Goal: Task Accomplishment & Management: Manage account settings

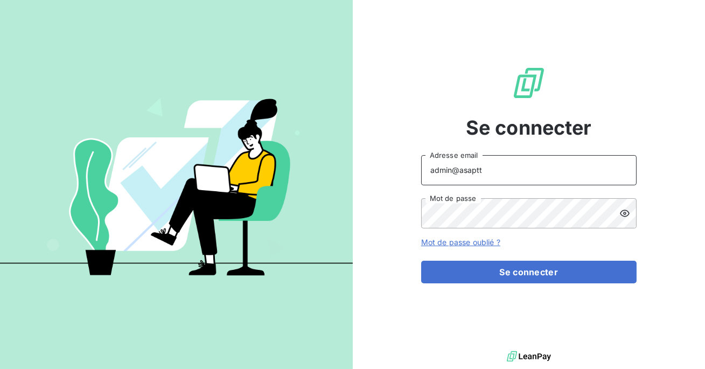
click at [508, 179] on input "admin@asaptt" at bounding box center [529, 170] width 216 height 30
type input "admin@operaenergie"
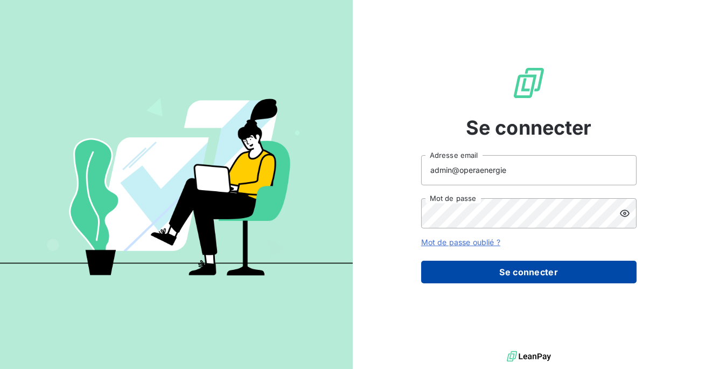
click at [500, 270] on button "Se connecter" at bounding box center [529, 272] width 216 height 23
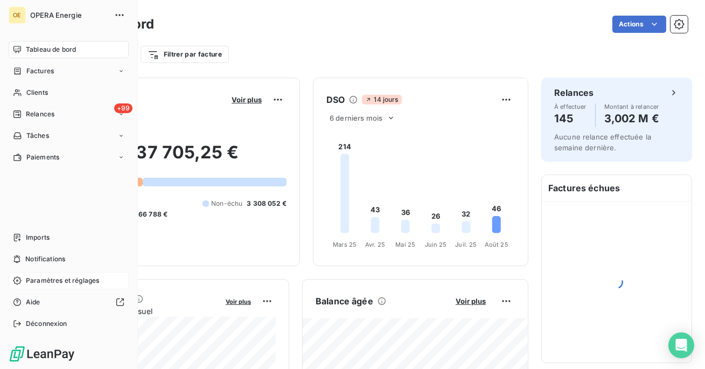
click at [48, 279] on span "Paramètres et réglages" at bounding box center [62, 281] width 73 height 10
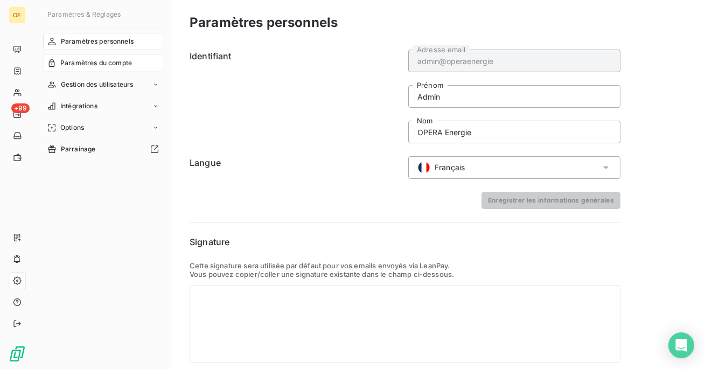
click at [98, 64] on span "Paramètres du compte" at bounding box center [96, 63] width 72 height 10
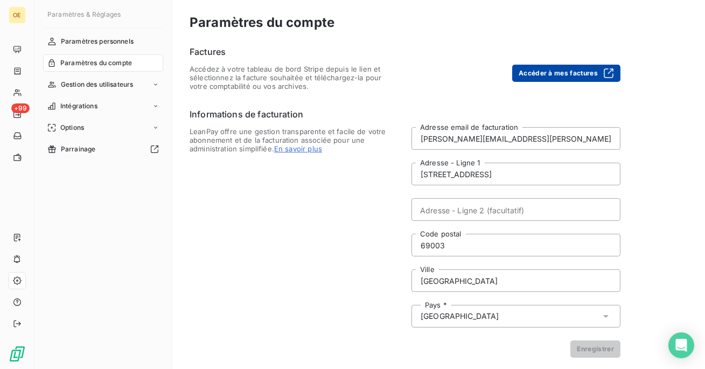
click at [584, 66] on button "Accéder à mes factures" at bounding box center [566, 73] width 108 height 17
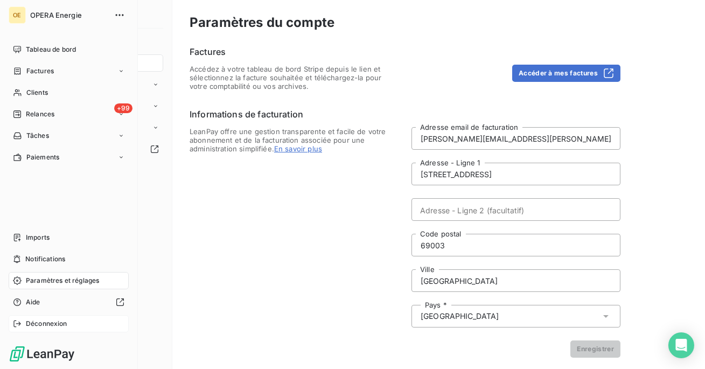
click at [52, 323] on span "Déconnexion" at bounding box center [46, 324] width 41 height 10
